Goal: Navigation & Orientation: Find specific page/section

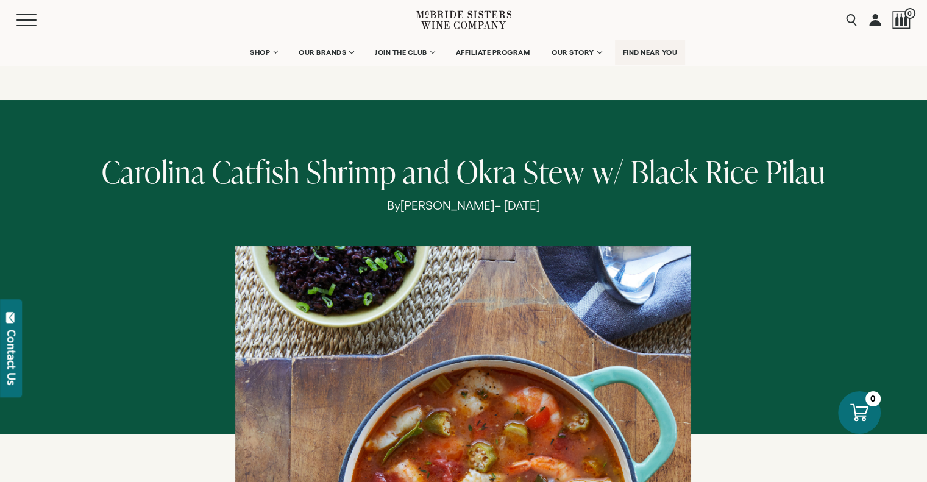
click at [641, 51] on span "FIND NEAR YOU" at bounding box center [650, 52] width 55 height 9
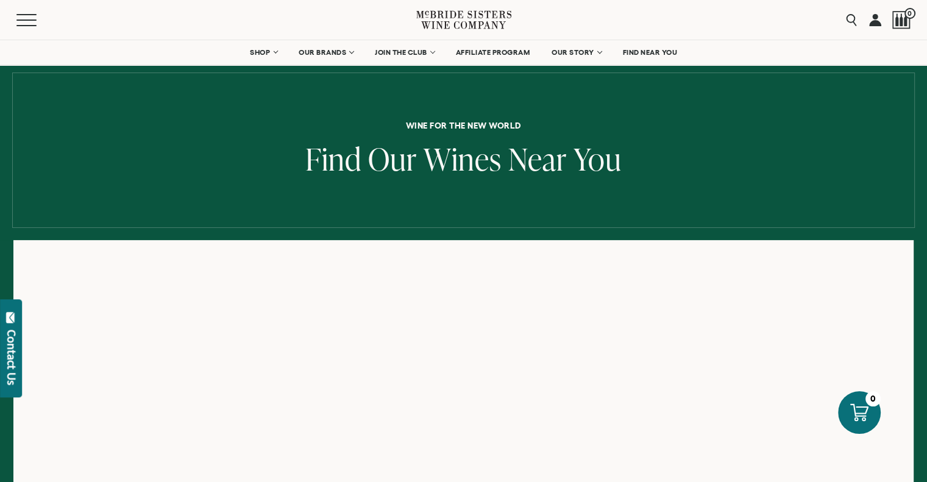
scroll to position [61, 0]
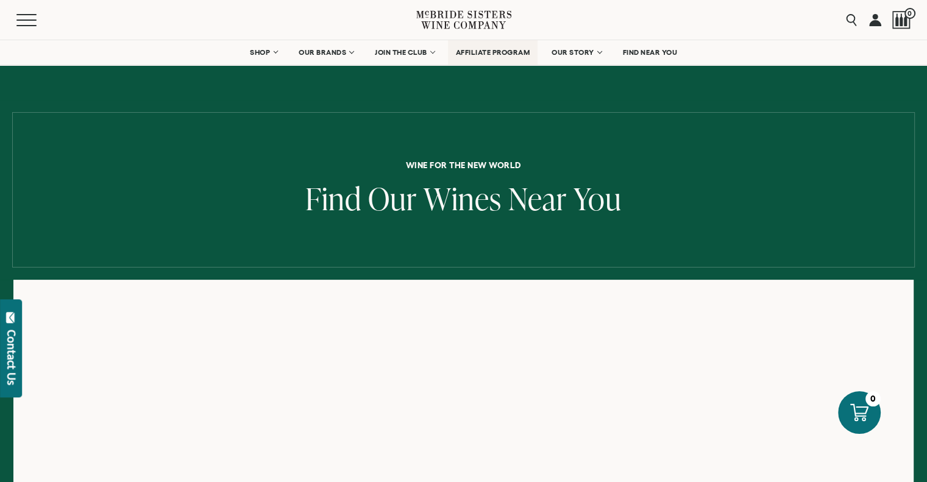
click at [487, 48] on span "AFFILIATE PROGRAM" at bounding box center [493, 52] width 74 height 9
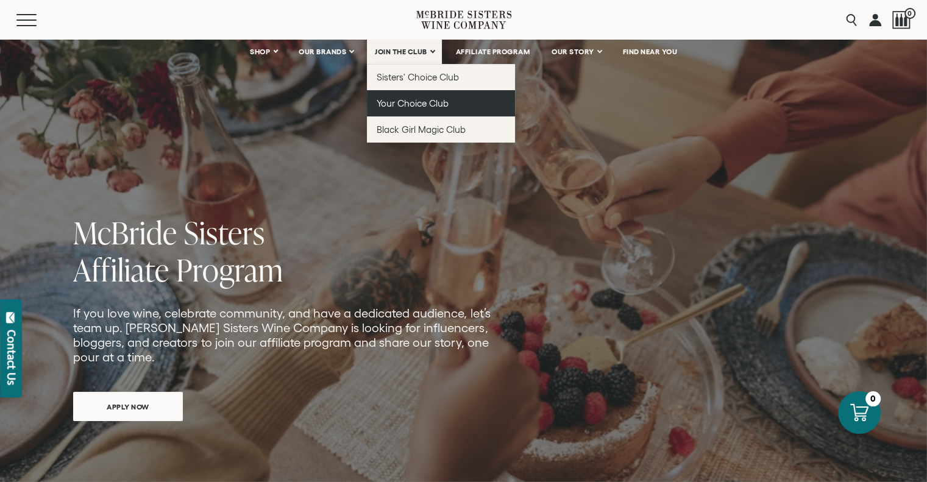
click at [423, 106] on span "Your Choice Club" at bounding box center [413, 103] width 72 height 10
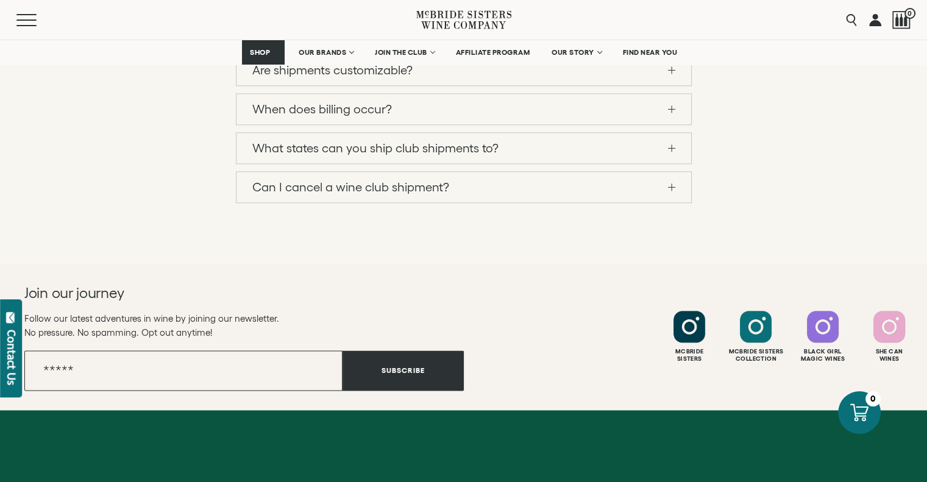
scroll to position [1585, 0]
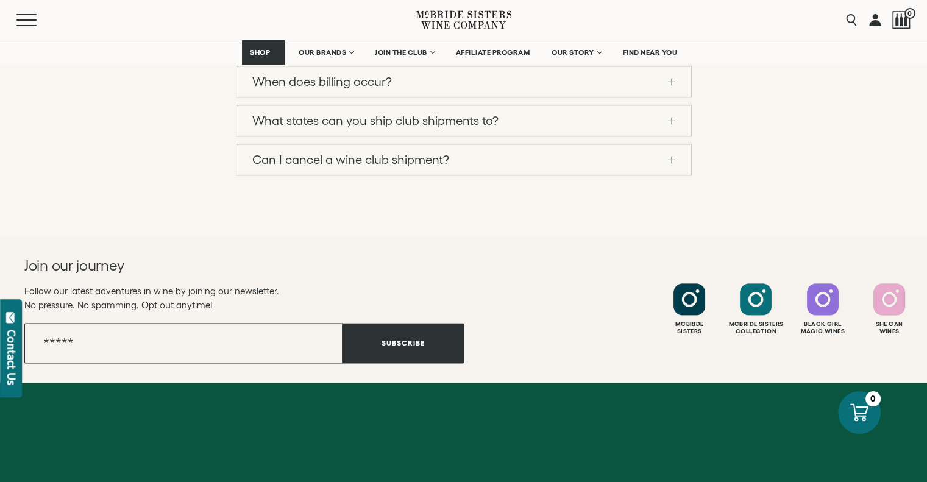
click at [674, 121] on span at bounding box center [671, 120] width 7 height 1
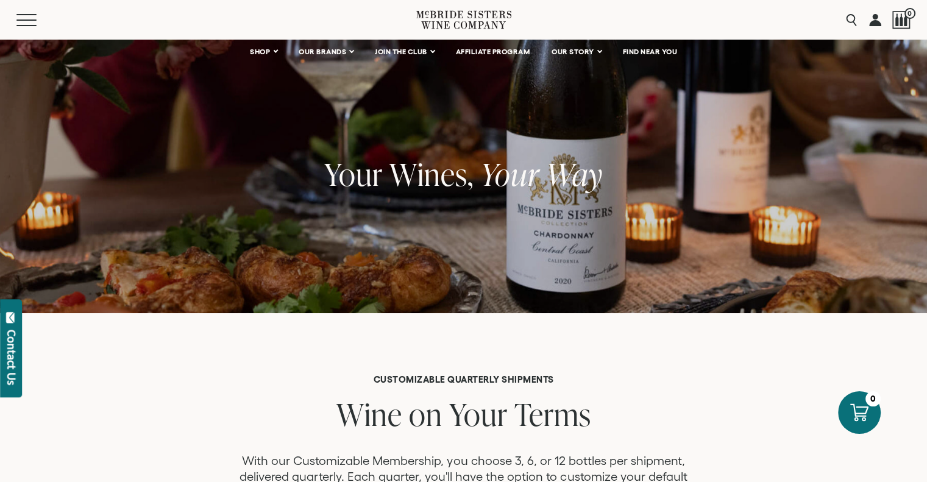
scroll to position [0, 0]
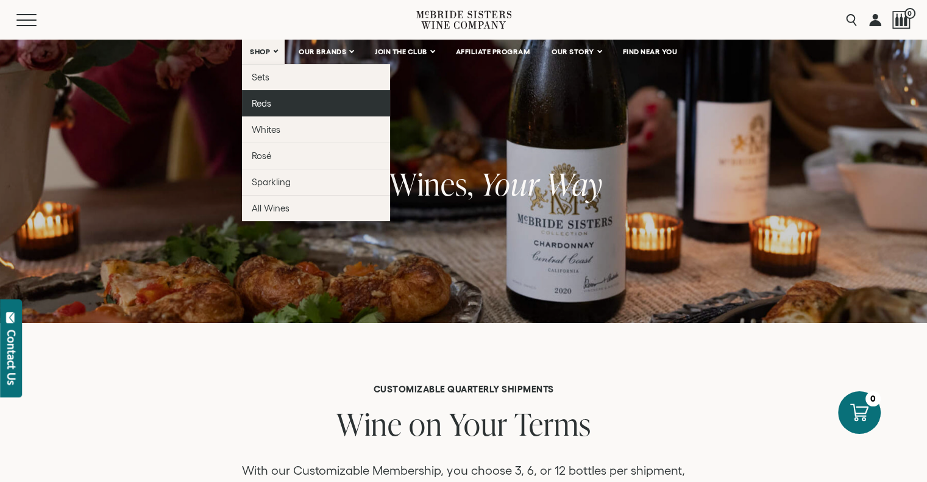
click at [265, 102] on span "Reds" at bounding box center [262, 103] width 20 height 10
